Goal: Navigation & Orientation: Find specific page/section

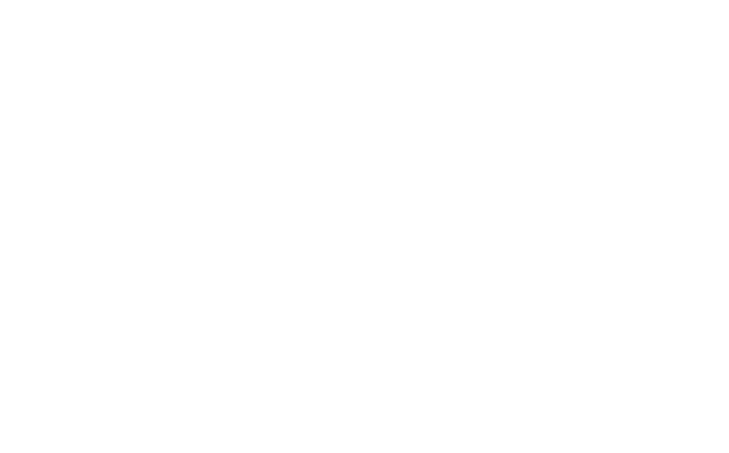
select select "*"
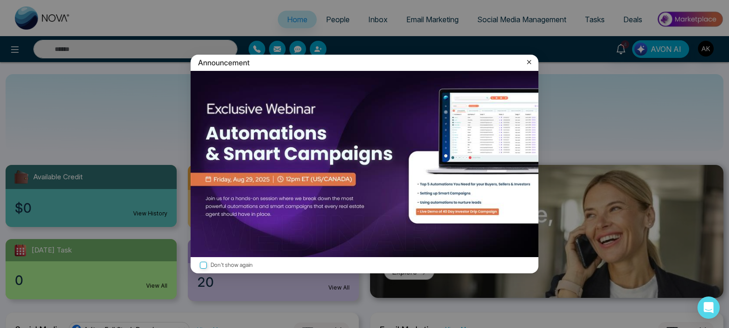
click at [668, 234] on div "Announcement Don't show again" at bounding box center [364, 164] width 729 height 328
click at [527, 64] on icon at bounding box center [529, 62] width 9 height 9
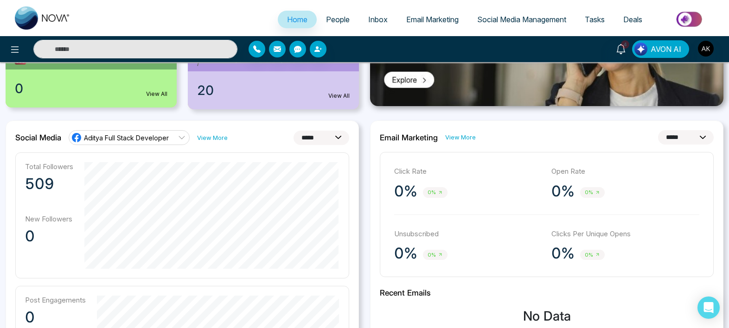
scroll to position [196, 0]
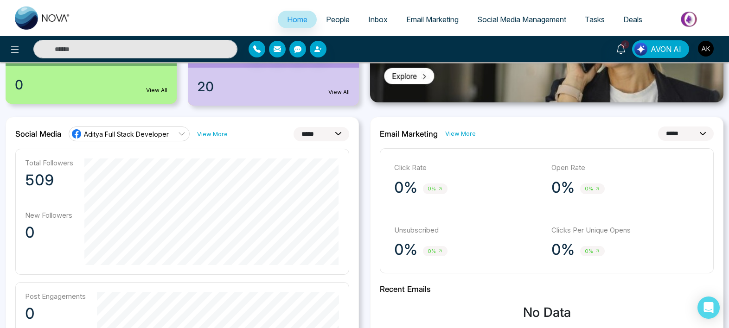
click at [341, 18] on span "People" at bounding box center [338, 19] width 24 height 9
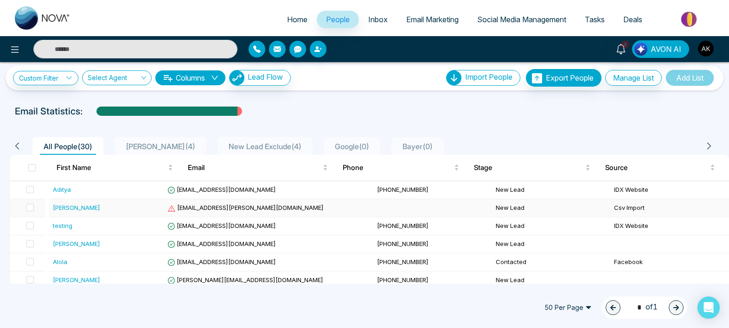
scroll to position [7, 0]
